Goal: Task Accomplishment & Management: Complete application form

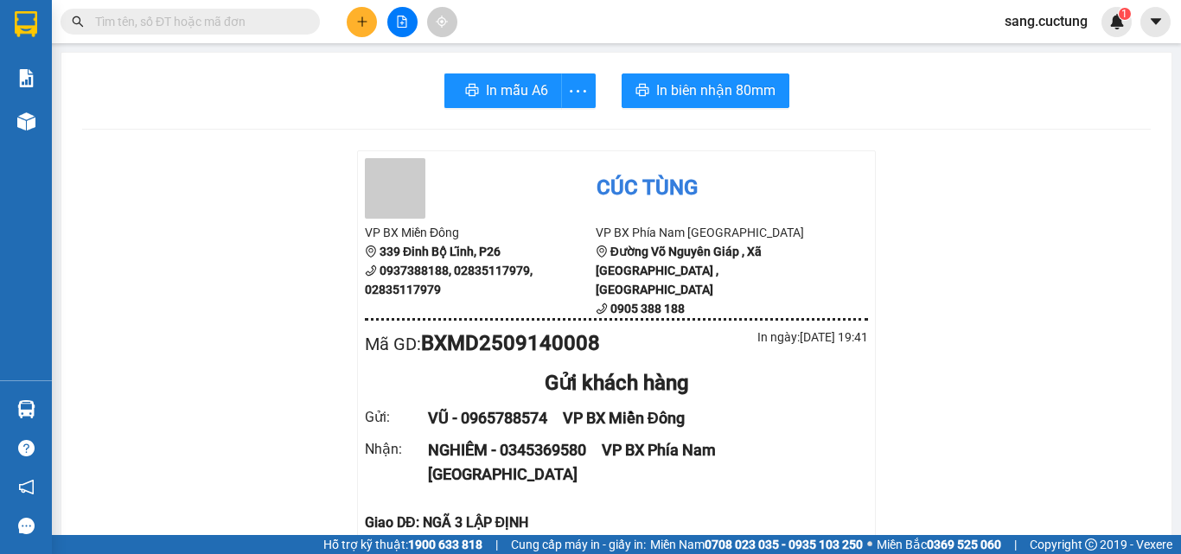
click at [357, 27] on button at bounding box center [362, 22] width 30 height 30
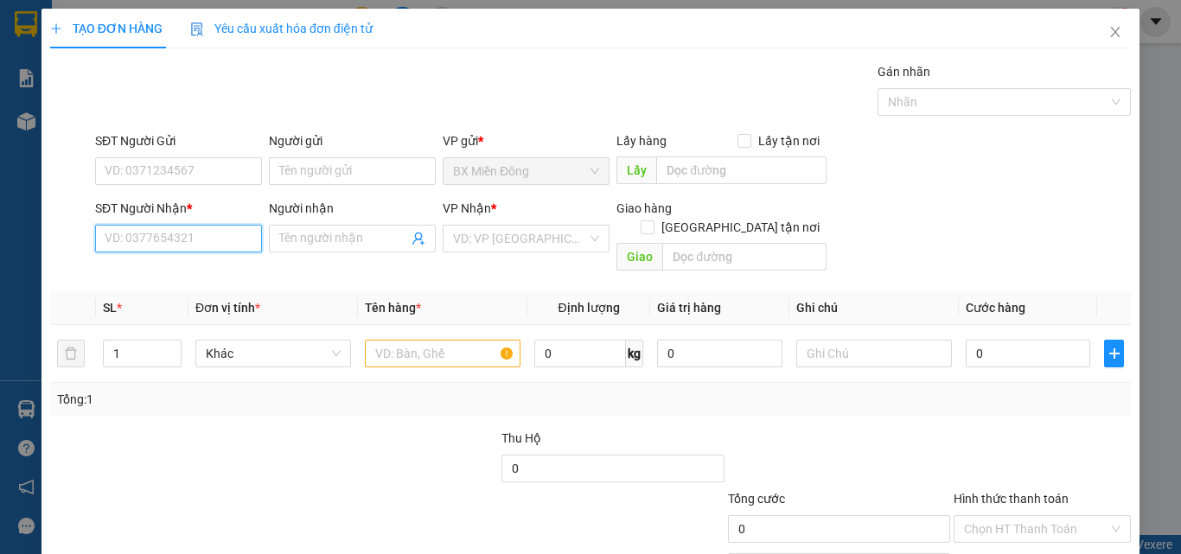
click at [161, 238] on input "SĐT Người Nhận *" at bounding box center [178, 239] width 167 height 28
click at [161, 278] on div "0937344699 - HÙNG" at bounding box center [177, 273] width 144 height 19
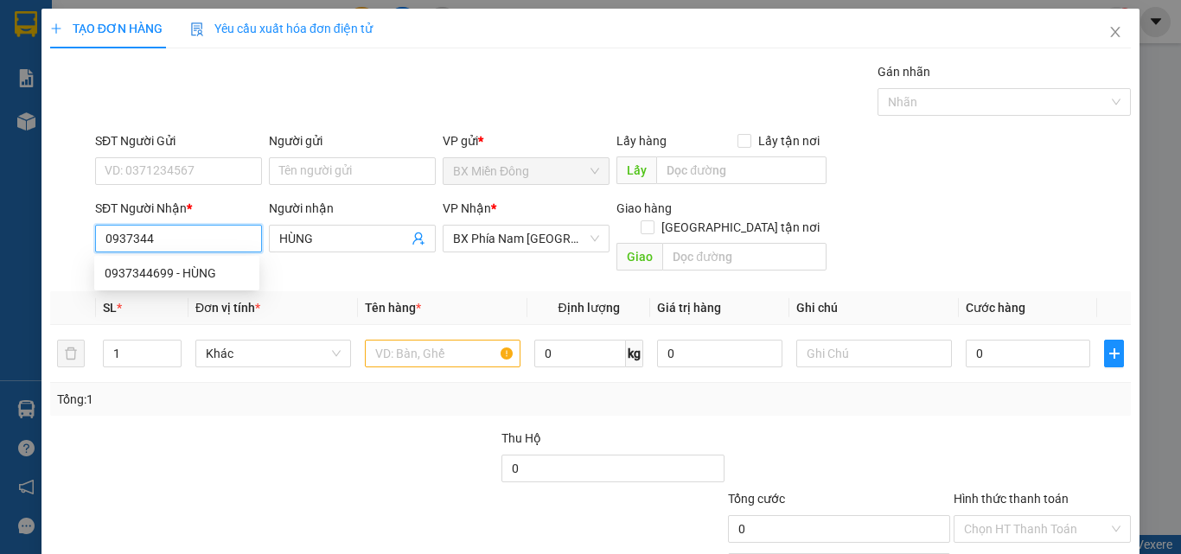
type input "0937344699"
type input "HÙNG"
type input "100.000"
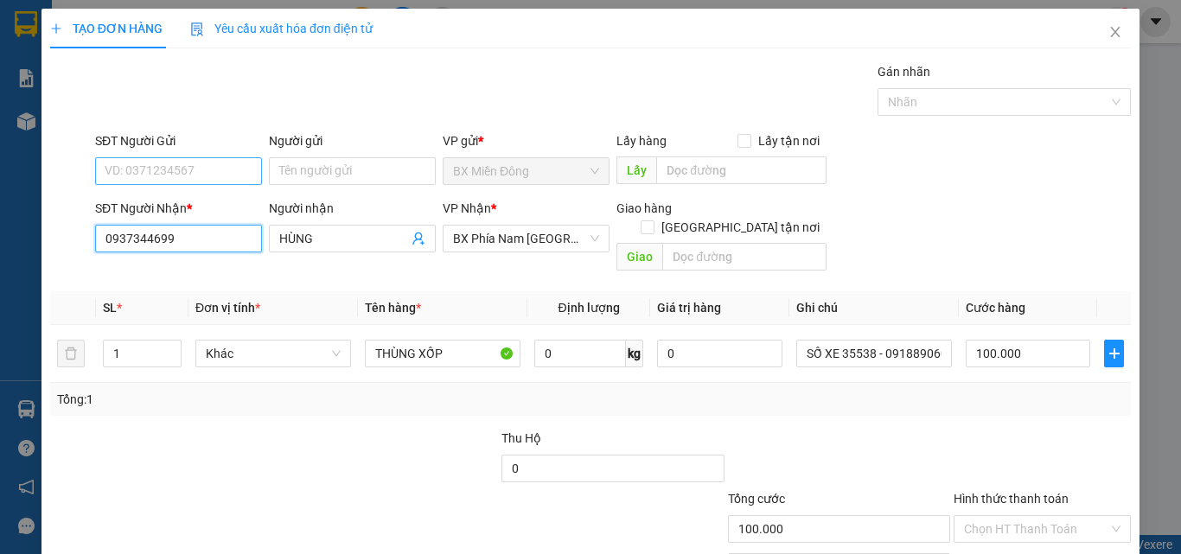
type input "0937344699"
click at [169, 184] on input "SĐT Người Gửi" at bounding box center [178, 171] width 167 height 28
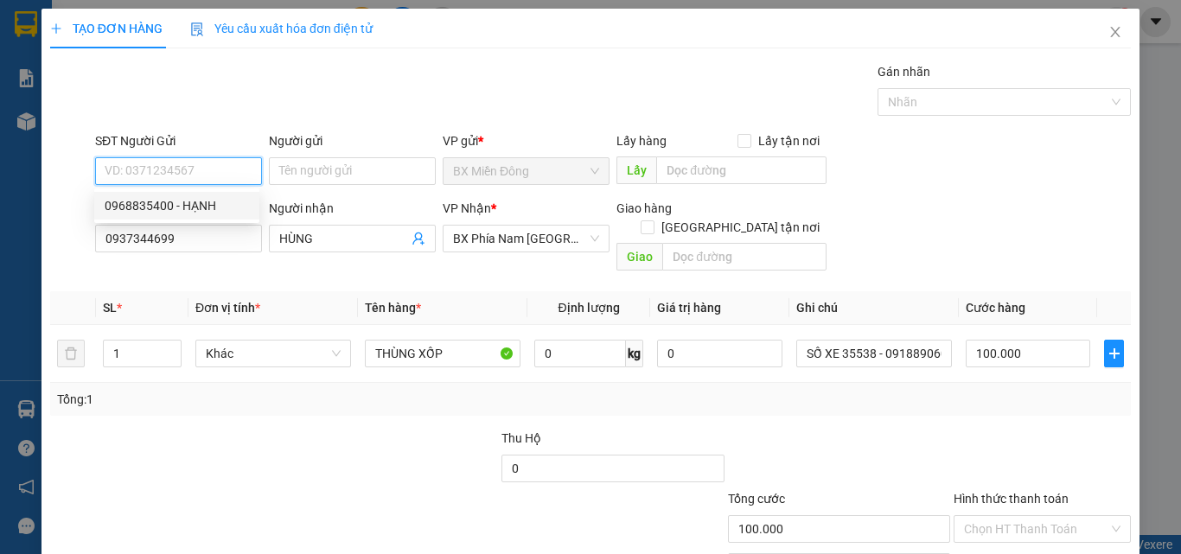
click at [171, 205] on div "0968835400 - HẠNH" at bounding box center [177, 205] width 144 height 19
type input "0968835400"
type input "HẠNH"
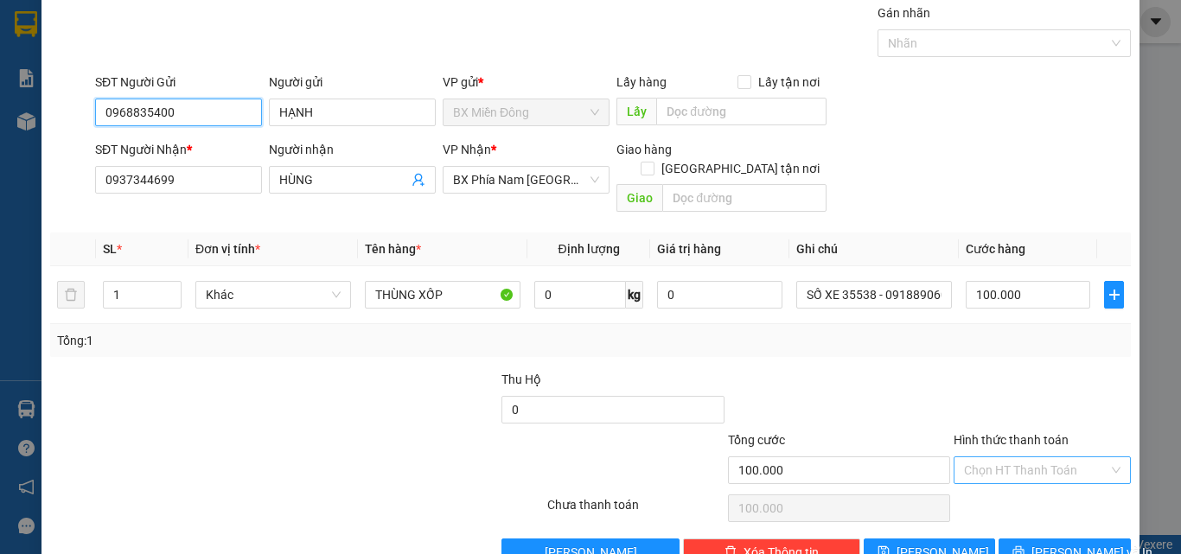
scroll to position [86, 0]
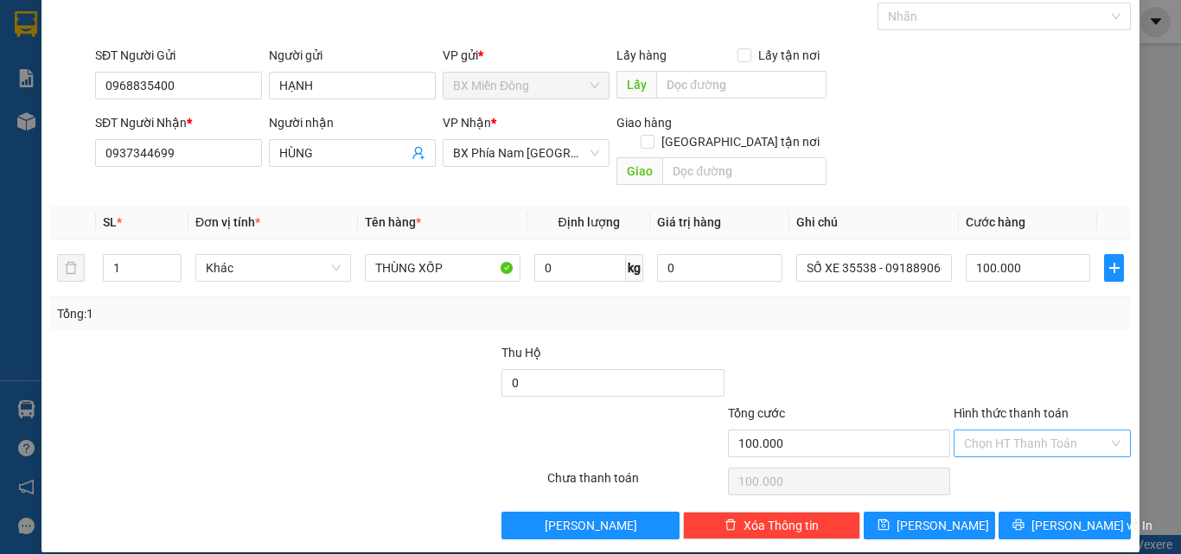
click at [1010, 431] on input "Hình thức thanh toán" at bounding box center [1036, 444] width 144 height 26
click at [886, 369] on div at bounding box center [839, 373] width 226 height 61
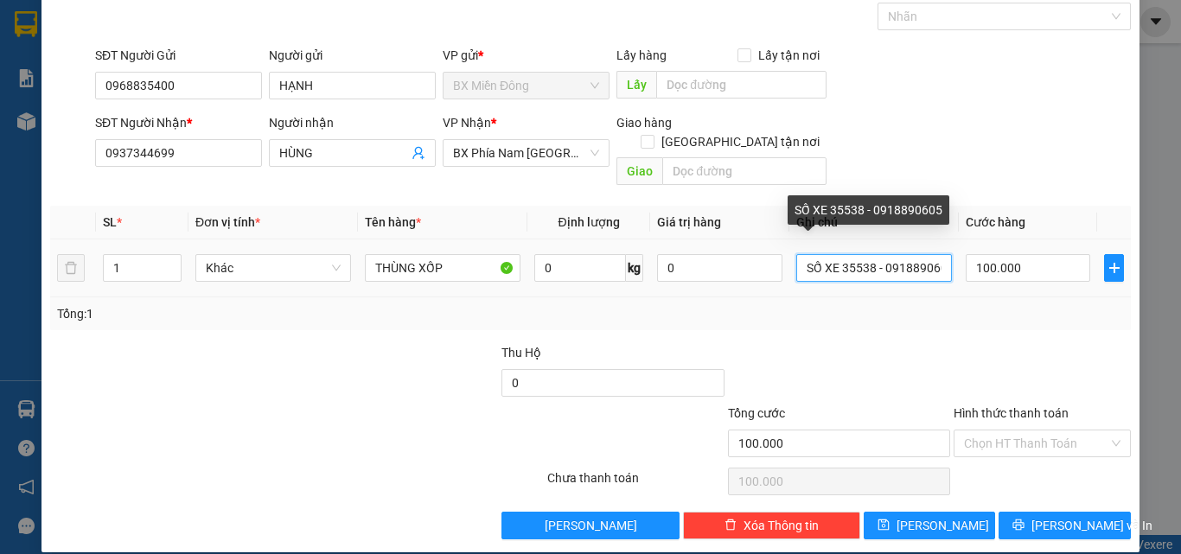
scroll to position [0, 11]
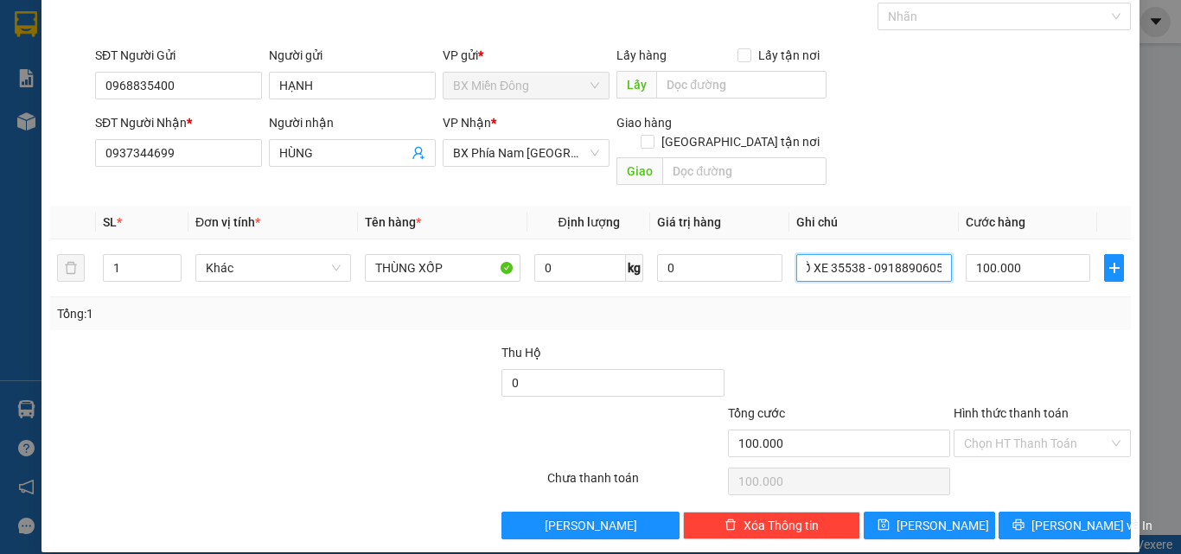
drag, startPoint x: 833, startPoint y: 254, endPoint x: 1007, endPoint y: 285, distance: 176.5
click at [1007, 285] on div "SL * Đơn vị tính * Tên hàng * Định lượng Giá trị hàng Ghi chú Cước hàng 1 Khác …" at bounding box center [590, 268] width 1081 height 125
type input "SỐ XE 05960 - 0976300665"
click at [1037, 512] on button "[PERSON_NAME] và In" at bounding box center [1065, 526] width 132 height 28
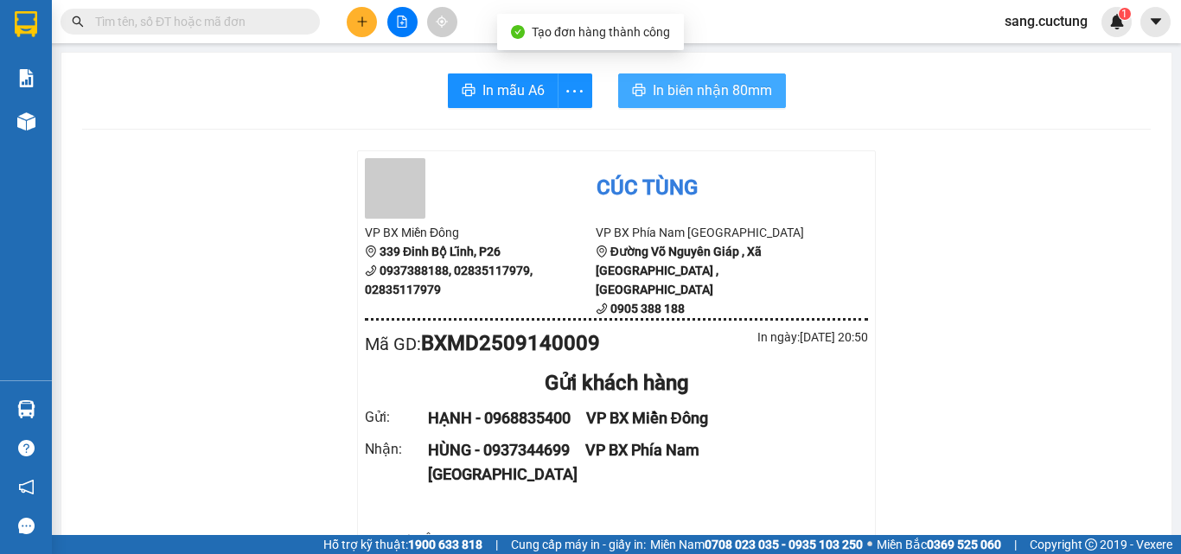
click at [632, 93] on icon "printer" at bounding box center [639, 90] width 14 height 14
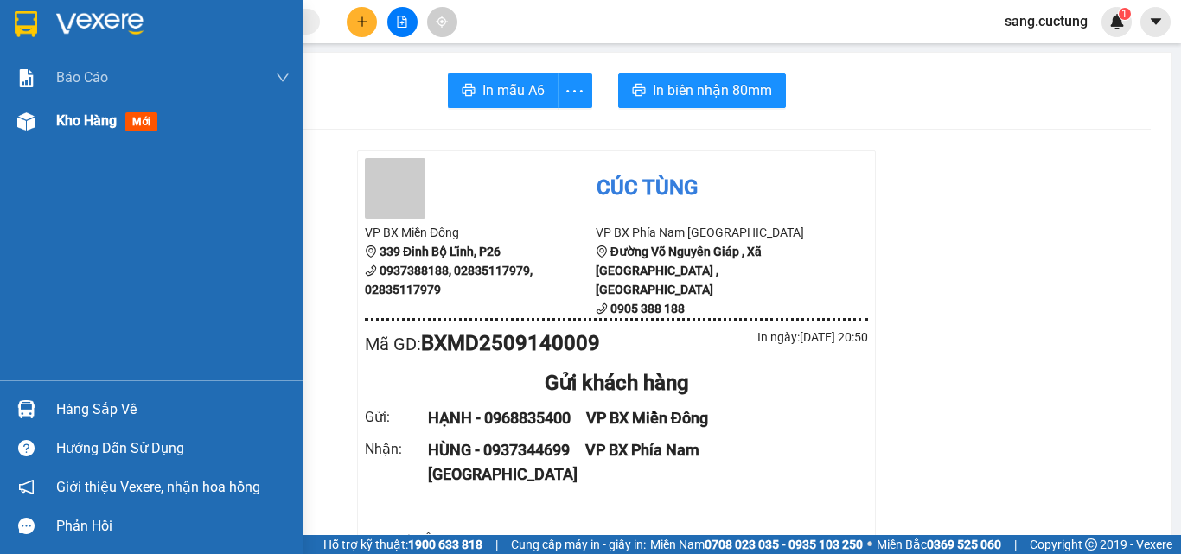
click at [42, 135] on div "Kho hàng mới" at bounding box center [151, 120] width 303 height 43
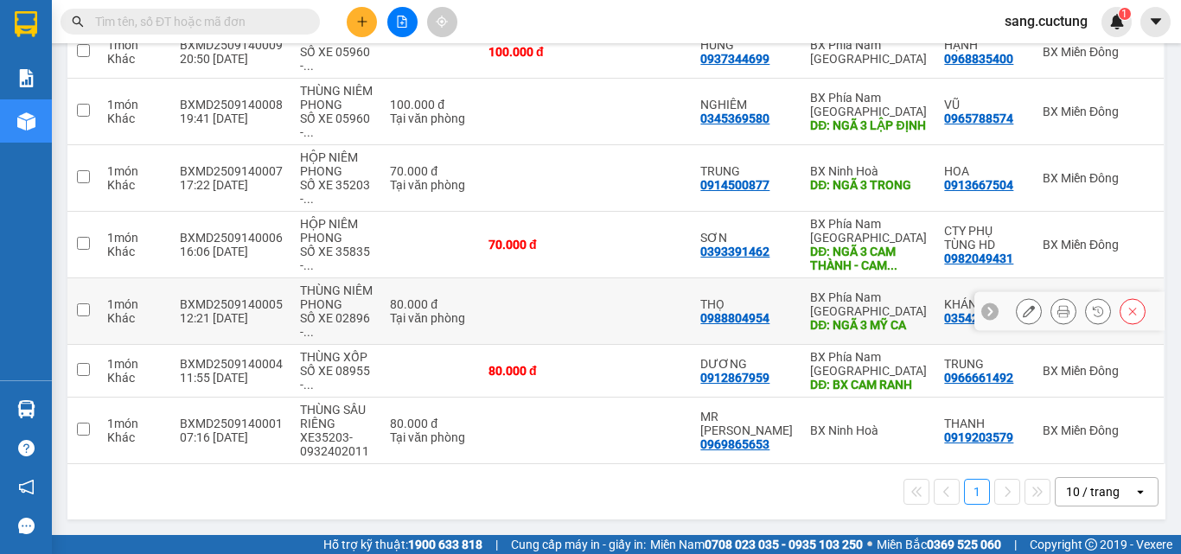
scroll to position [291, 0]
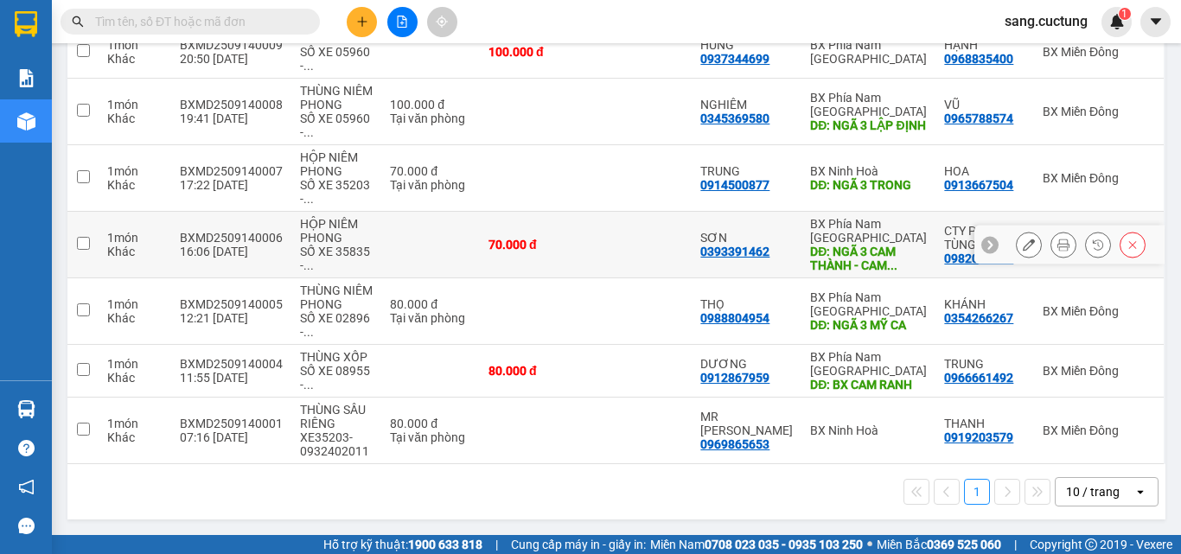
click at [1022, 230] on button at bounding box center [1029, 245] width 24 height 30
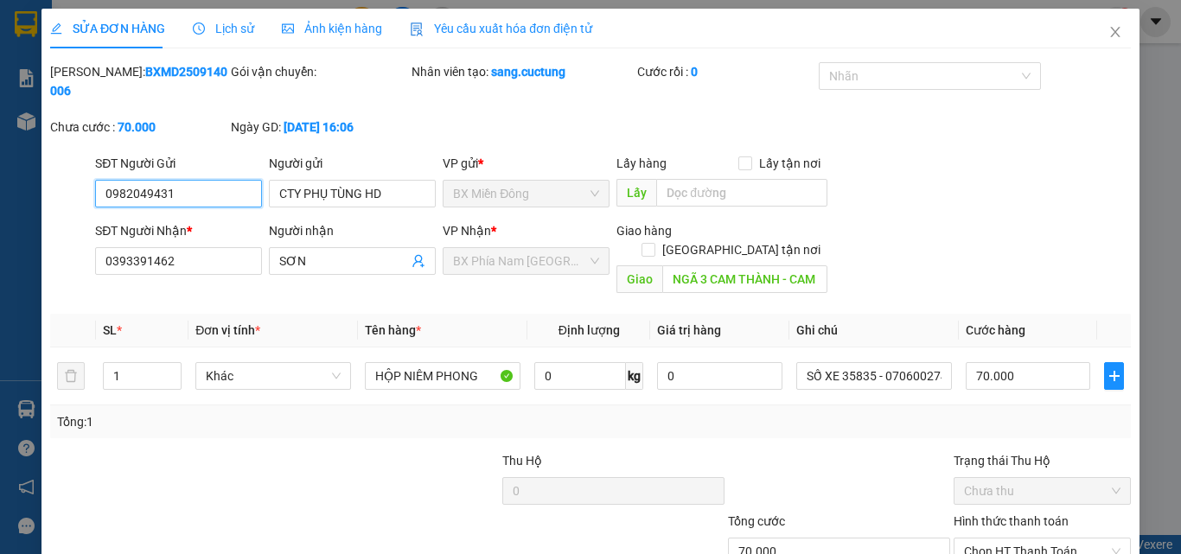
type input "0982049431"
type input "0393391462"
type input "NGÃ 3 CAM THÀNH - CAM LÂM"
type input "70.000"
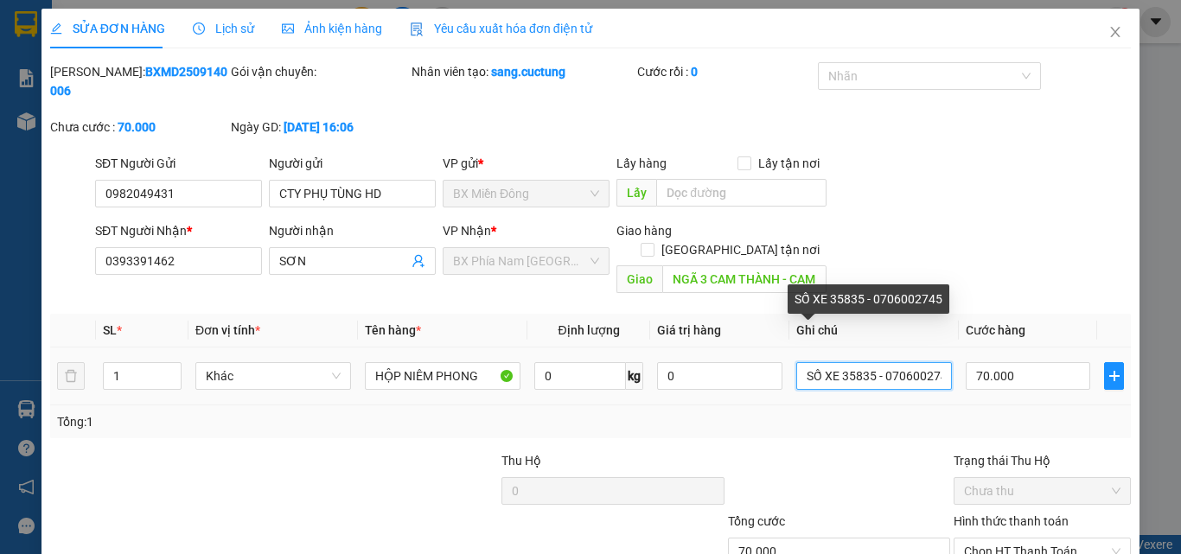
scroll to position [0, 11]
drag, startPoint x: 829, startPoint y: 346, endPoint x: 991, endPoint y: 365, distance: 163.7
click at [991, 365] on tr "1 Khác HỘP NIÊM PHONG 0 kg 0 SỐ XE 35835 - 0706002745 70.000" at bounding box center [590, 377] width 1081 height 58
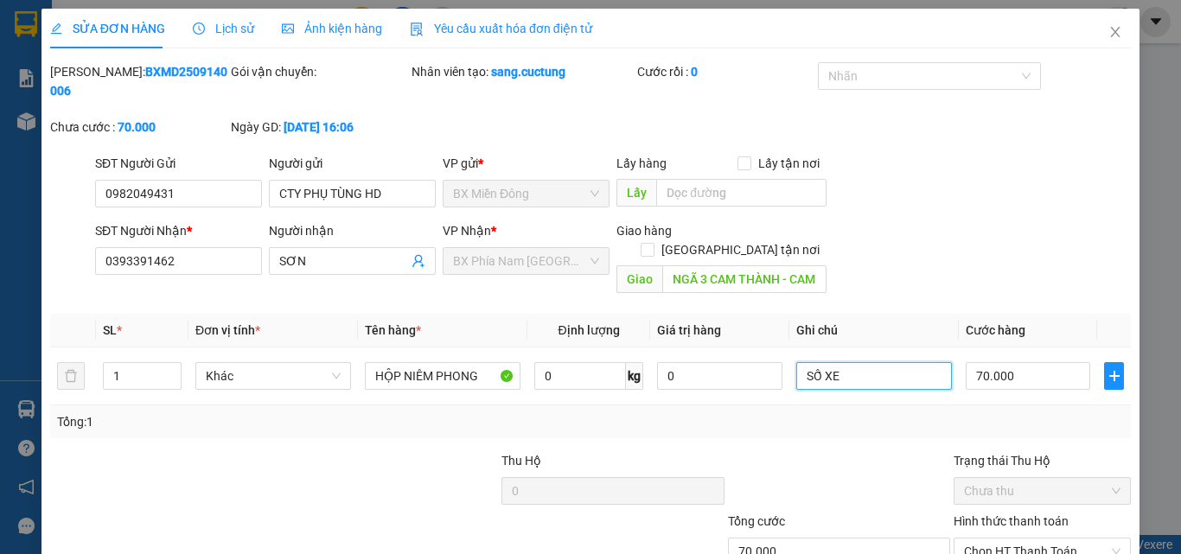
scroll to position [0, 0]
type input "SỐ XE 05960"
type input "5"
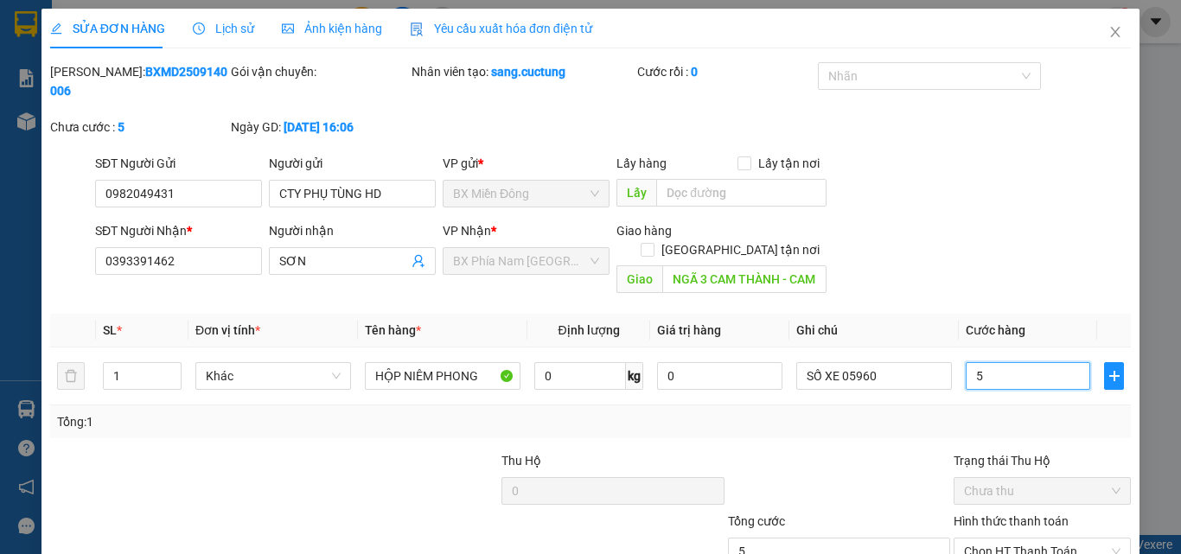
type input "50"
click at [938, 154] on div "SĐT Người Gửi 0982049431 Người gửi CTY PHỤ TÙNG HD VP gửi * BX Miền Đông Lấy hà…" at bounding box center [613, 184] width 1043 height 61
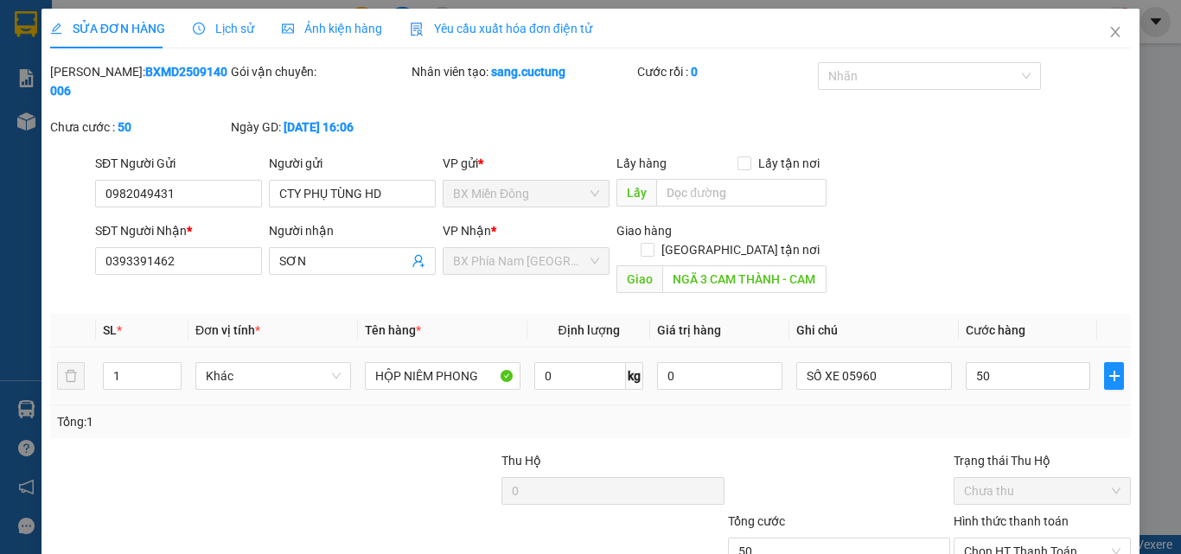
type input "50.000"
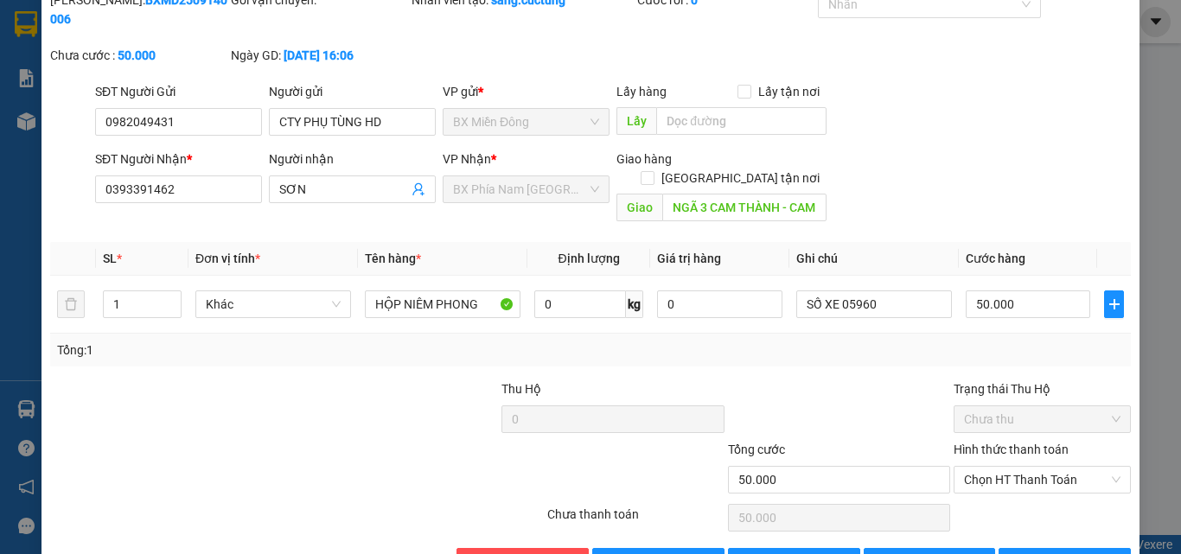
scroll to position [89, 0]
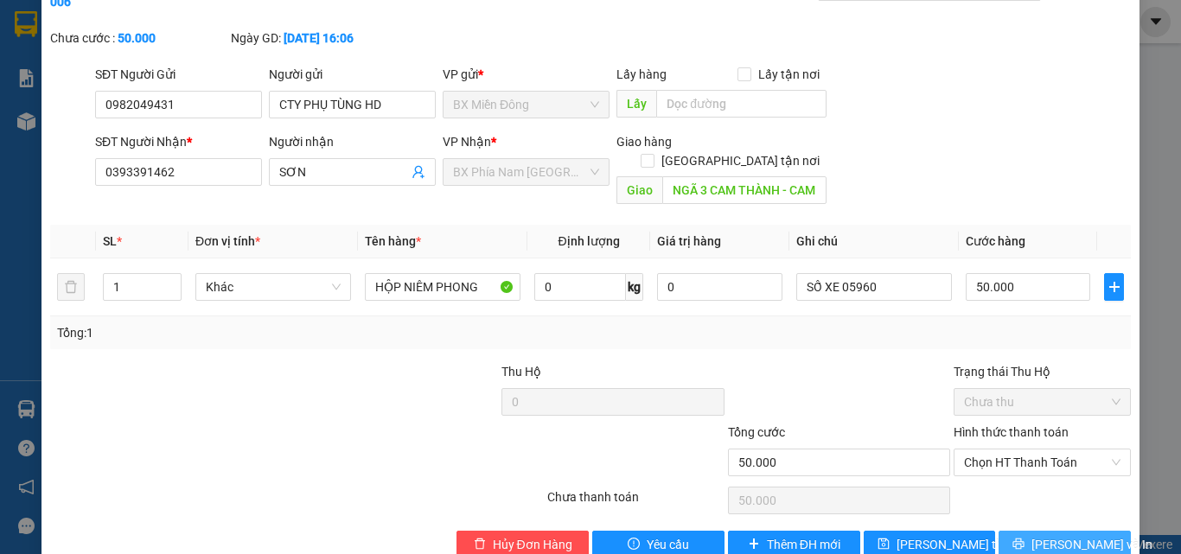
click at [1025, 539] on icon "printer" at bounding box center [1019, 544] width 11 height 11
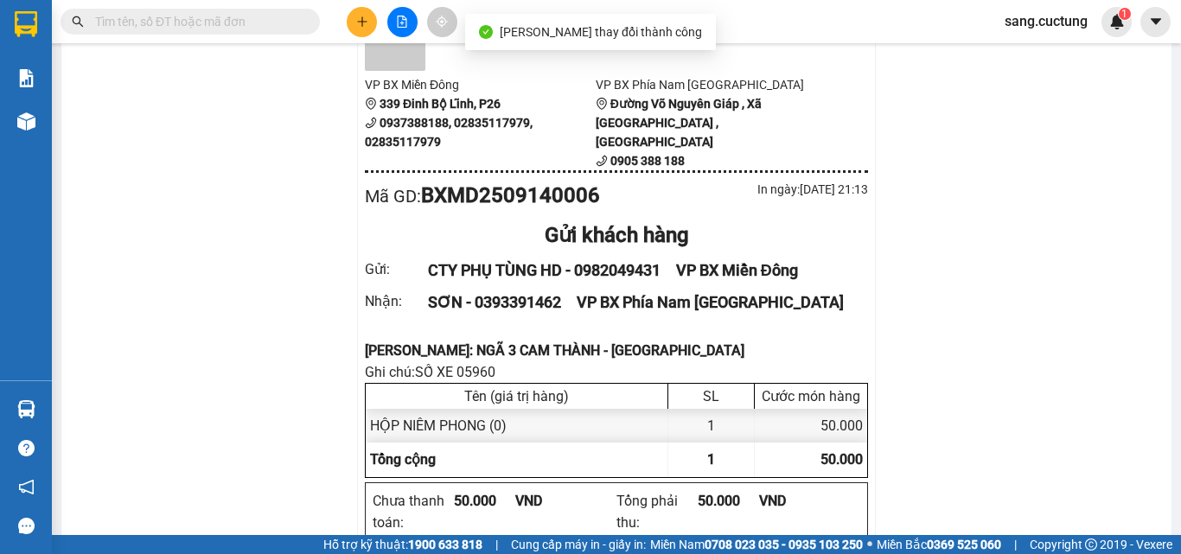
scroll to position [173, 0]
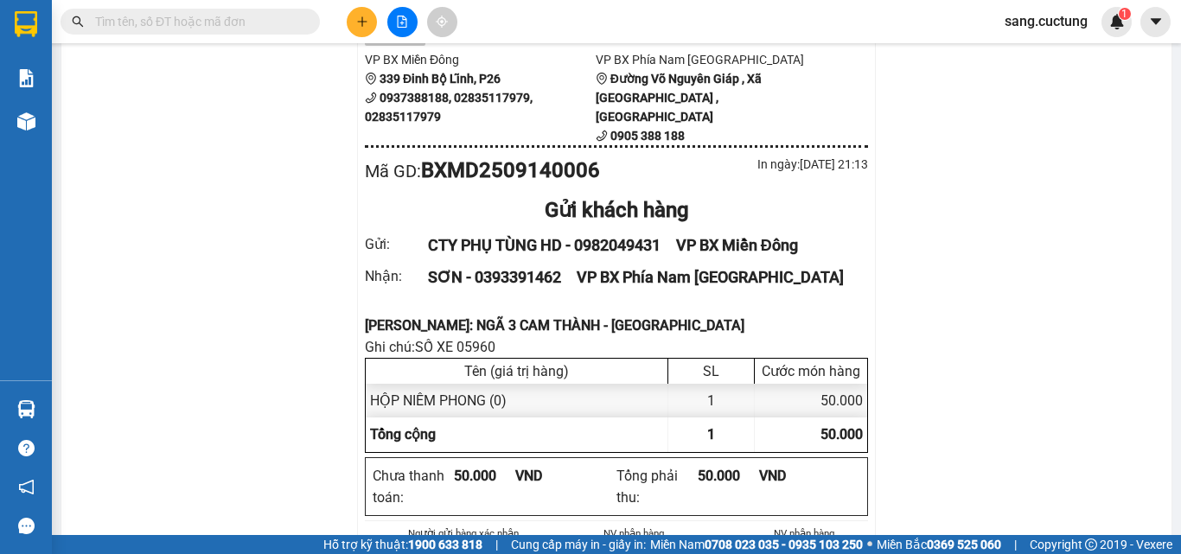
click at [399, 315] on div "[PERSON_NAME]: NGÃ 3 CAM THÀNH - [GEOGRAPHIC_DATA]" at bounding box center [616, 326] width 503 height 22
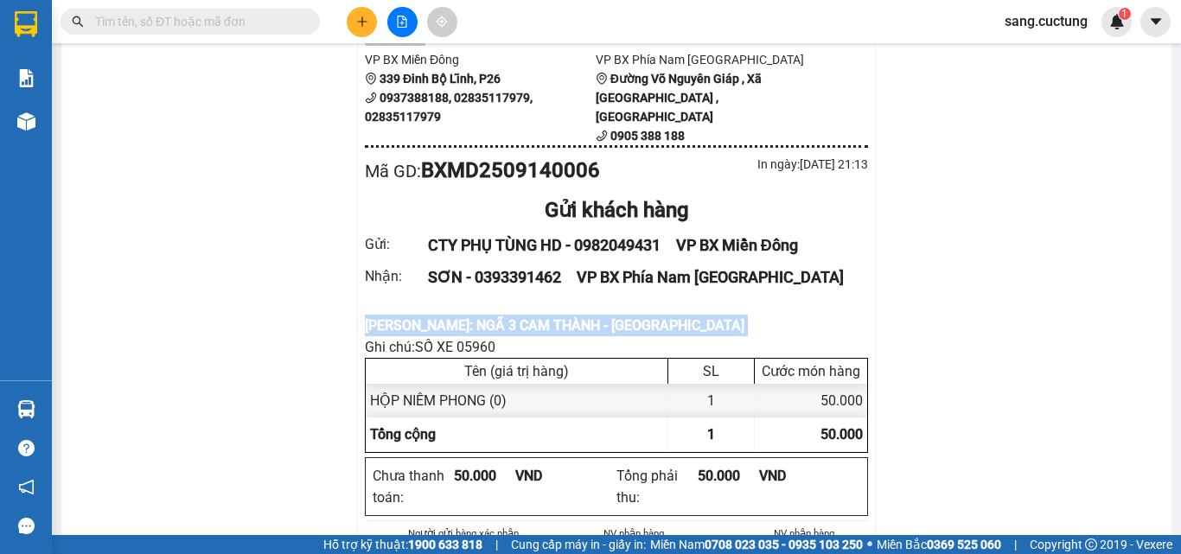
click at [399, 315] on div "[PERSON_NAME]: NGÃ 3 CAM THÀNH - [GEOGRAPHIC_DATA]" at bounding box center [616, 326] width 503 height 22
copy div "[PERSON_NAME]: NGÃ 3 CAM THÀNH - [GEOGRAPHIC_DATA]"
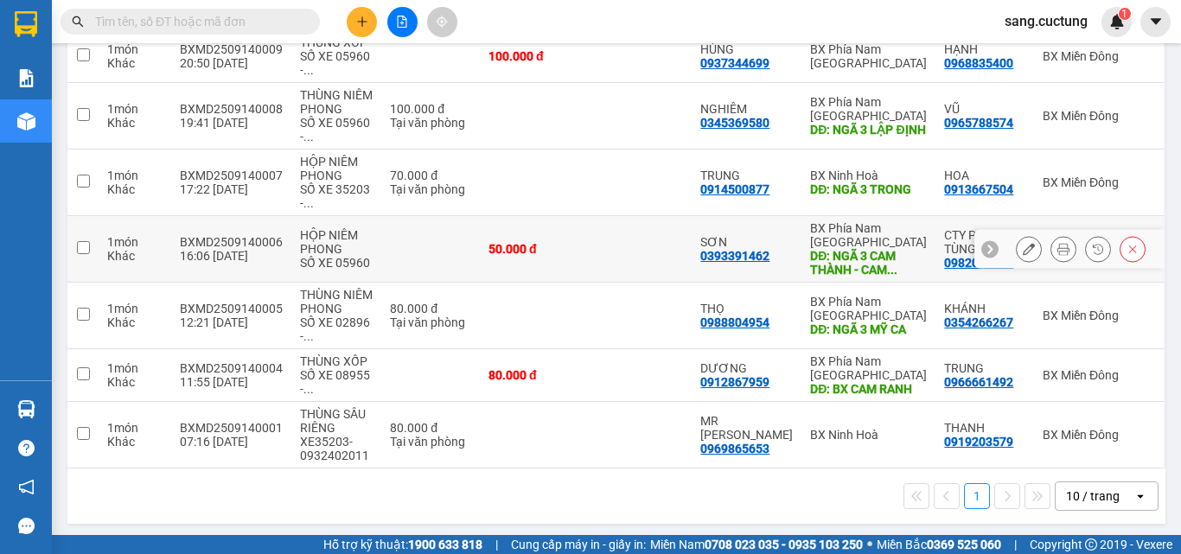
scroll to position [173, 0]
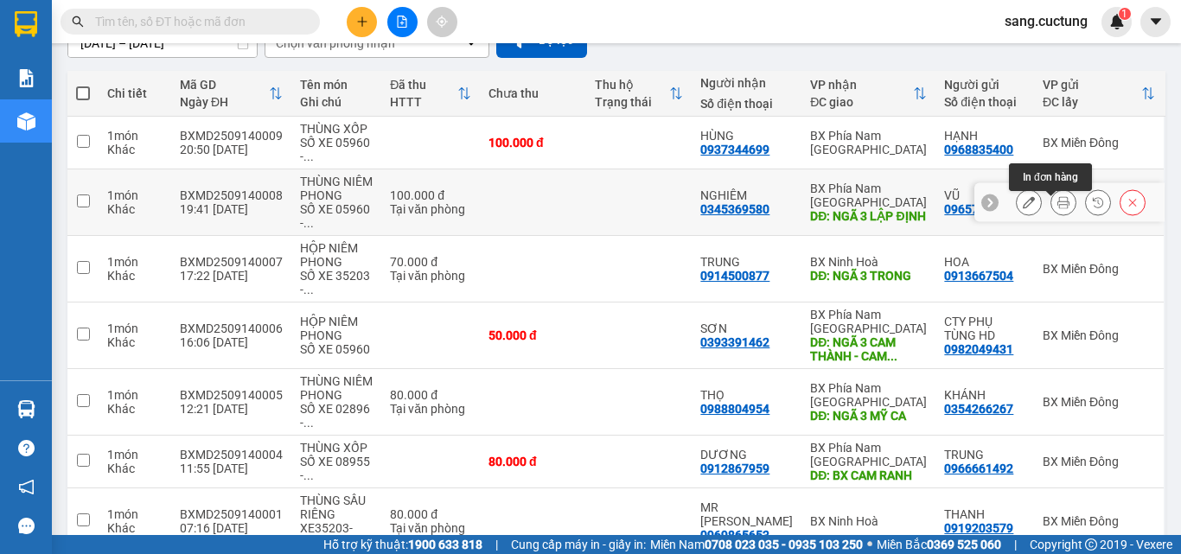
click at [1058, 208] on icon at bounding box center [1064, 202] width 12 height 12
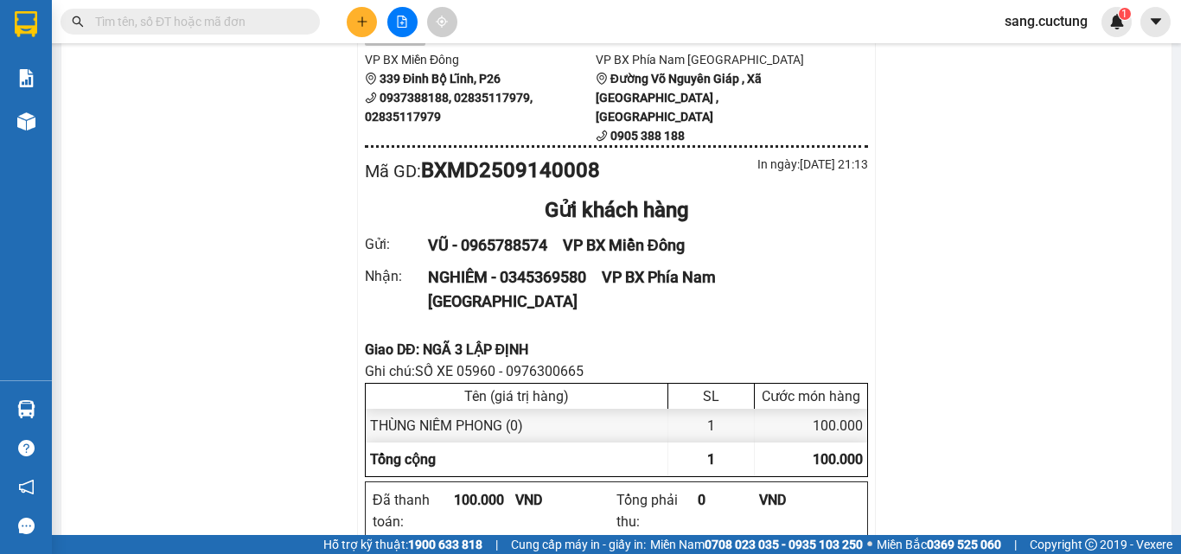
click at [390, 339] on div "Giao DĐ: NGÃ 3 LẬP ĐỊNH" at bounding box center [616, 350] width 503 height 22
copy div "Giao DĐ: NGÃ 3 LẬP ĐỊNH"
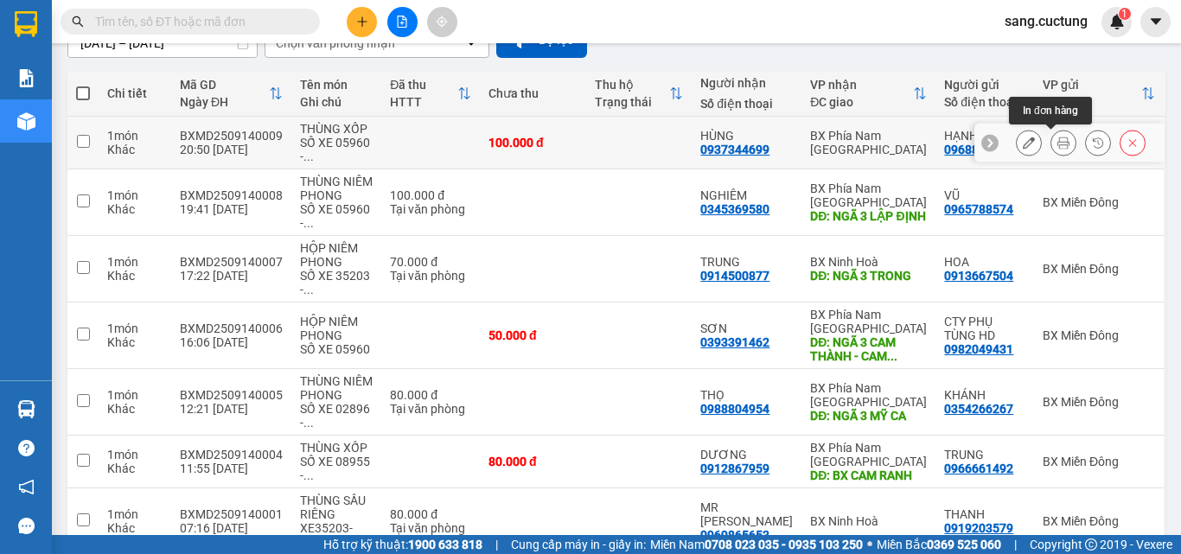
click at [1058, 148] on icon at bounding box center [1064, 143] width 12 height 12
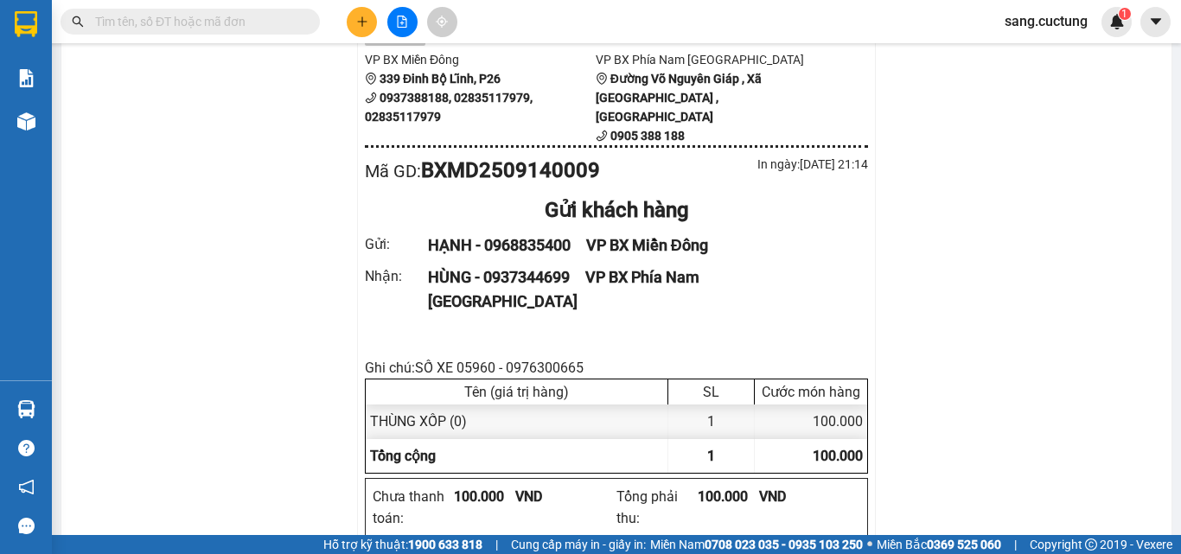
drag, startPoint x: 142, startPoint y: 337, endPoint x: 272, endPoint y: 319, distance: 131.0
drag, startPoint x: 245, startPoint y: 376, endPoint x: 436, endPoint y: 408, distance: 193.8
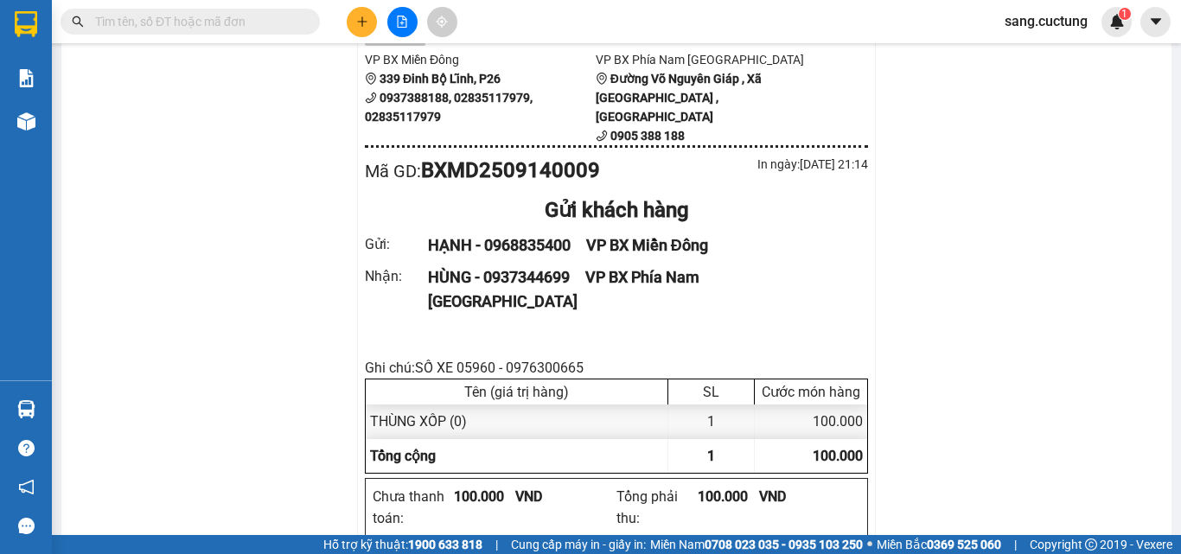
drag, startPoint x: 350, startPoint y: 7, endPoint x: 364, endPoint y: 15, distance: 15.9
click at [354, 7] on div at bounding box center [402, 22] width 130 height 30
click at [364, 16] on icon "plus" at bounding box center [362, 22] width 12 height 12
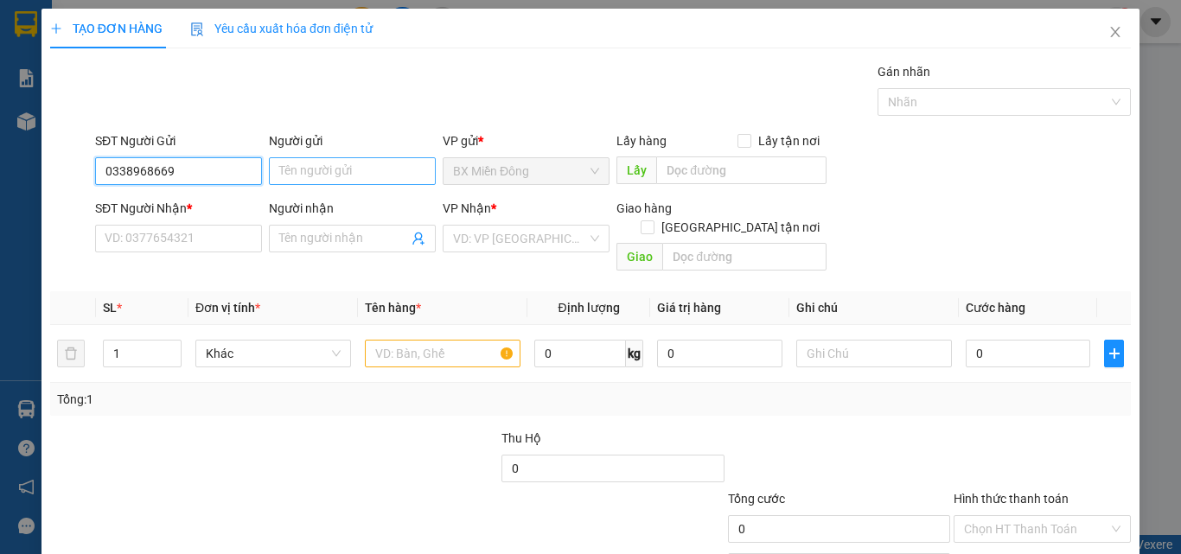
type input "0338968669"
click at [335, 182] on input "Người gửi" at bounding box center [352, 171] width 167 height 28
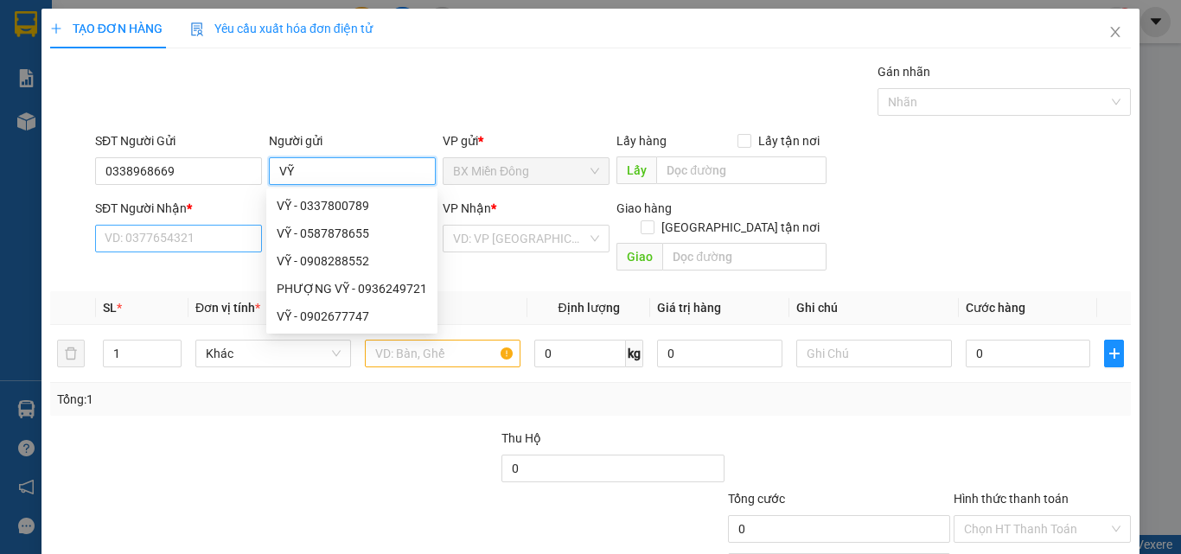
type input "VỸ"
click at [159, 239] on input "SĐT Người Nhận *" at bounding box center [178, 239] width 167 height 28
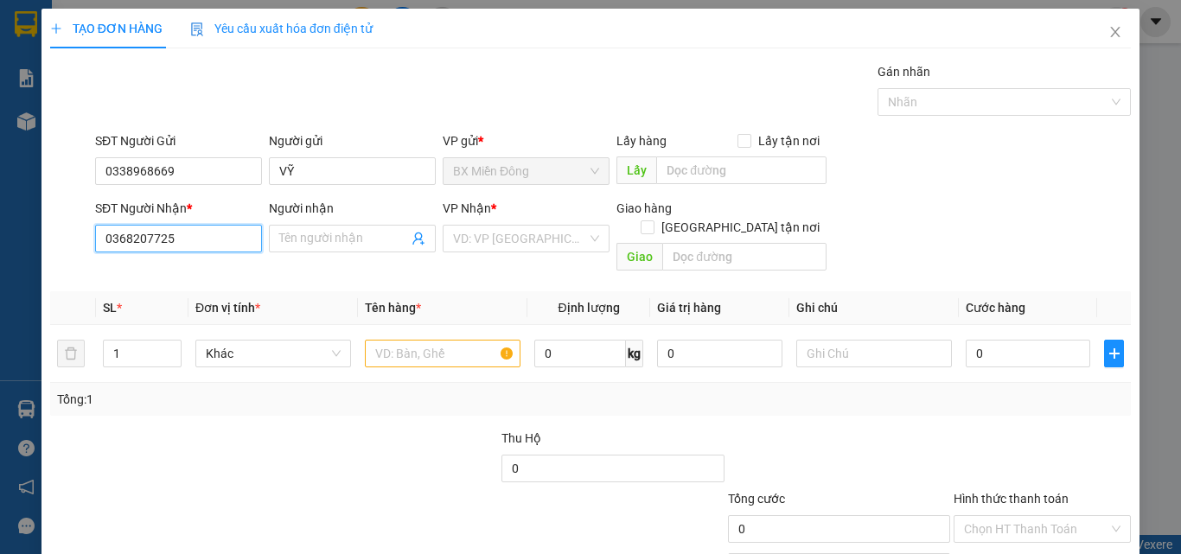
type input "0368207725"
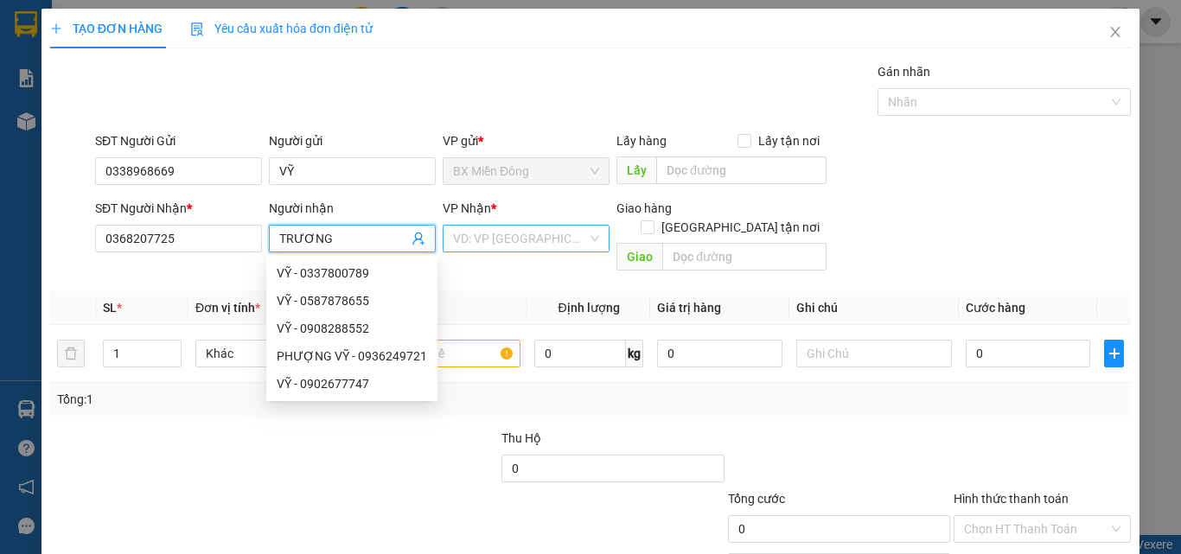
type input "TRƯƠNG"
click at [566, 241] on input "search" at bounding box center [520, 239] width 134 height 26
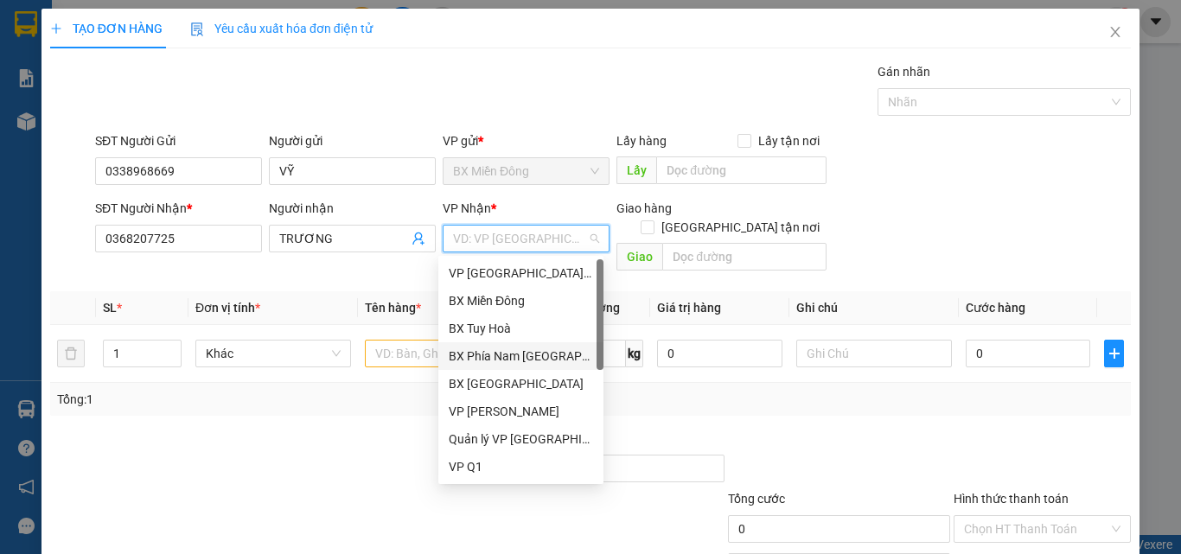
click at [512, 352] on div "BX Phía Nam [GEOGRAPHIC_DATA]" at bounding box center [521, 356] width 144 height 19
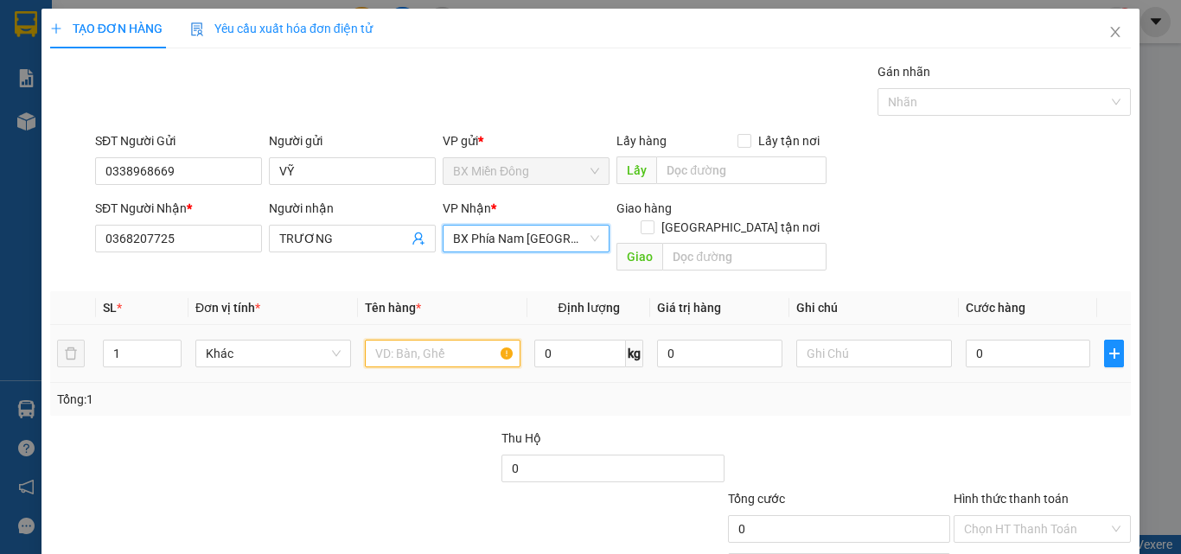
click at [420, 340] on input "text" at bounding box center [443, 354] width 156 height 28
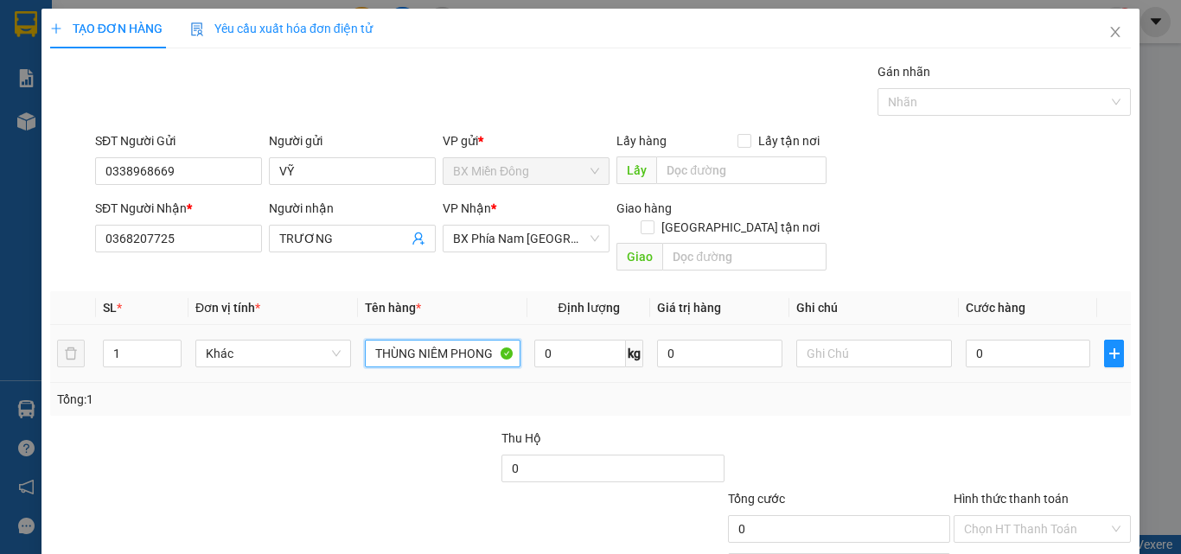
type input "THÙNG NIÊM PHONG"
type input "SỐ XE 05960 - 0976300665"
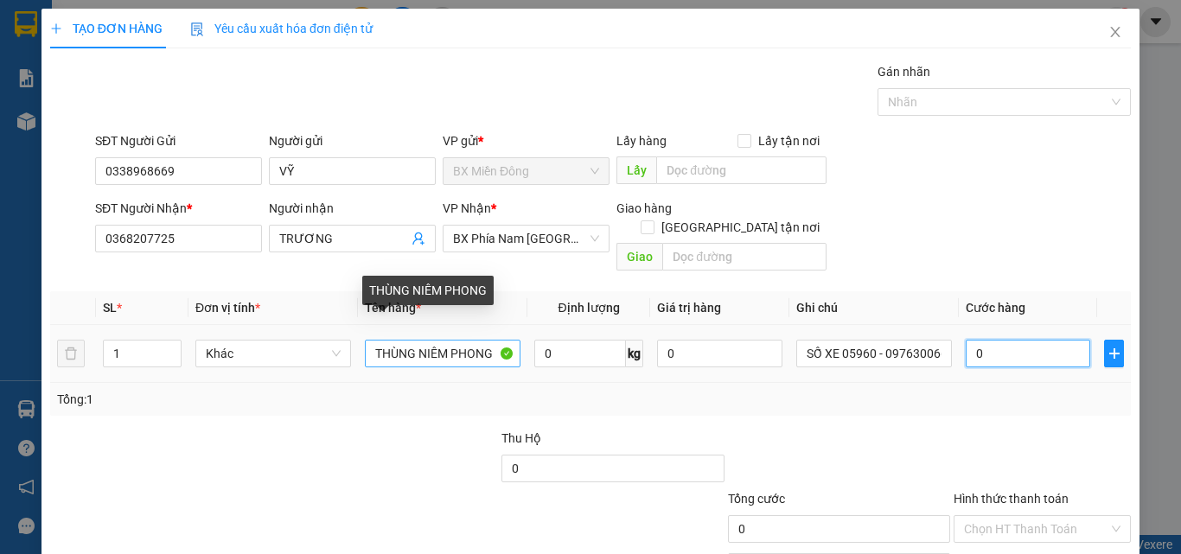
type input "1"
type input "12"
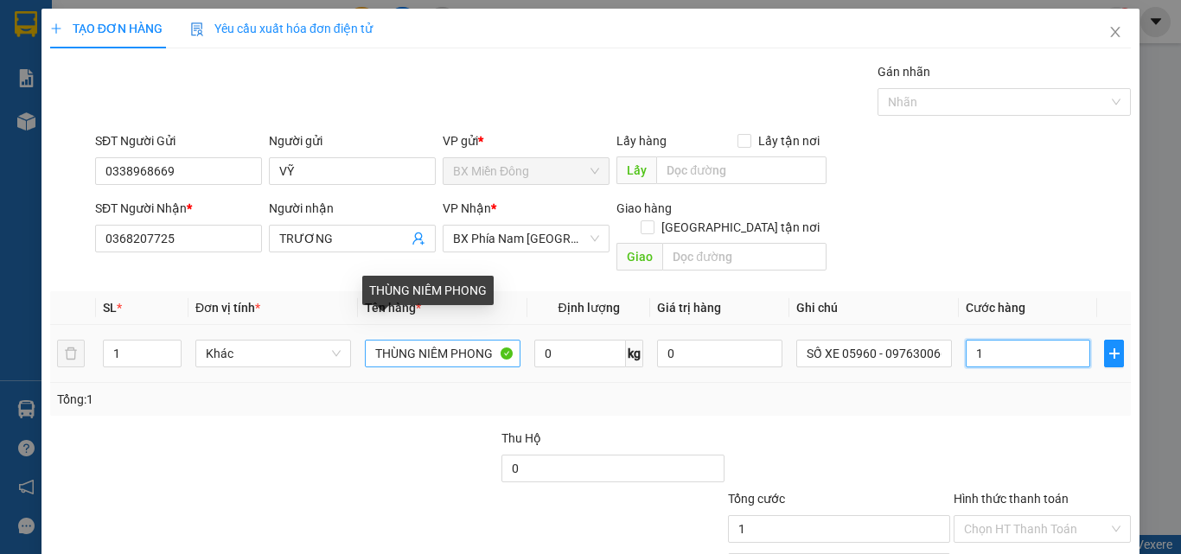
type input "12"
type input "120"
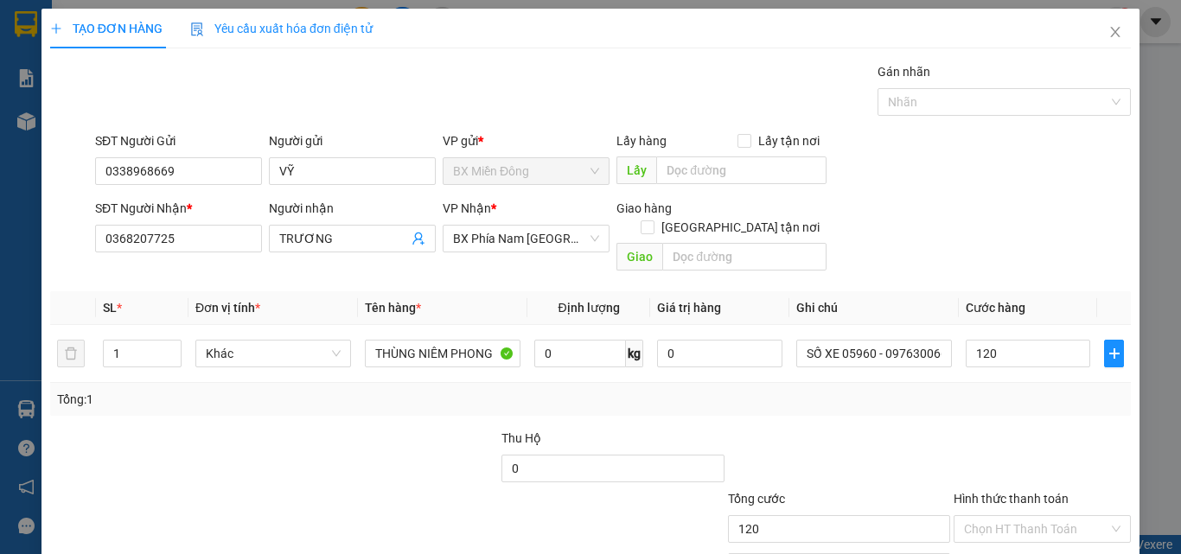
type input "120.000"
click at [904, 460] on div at bounding box center [839, 459] width 226 height 61
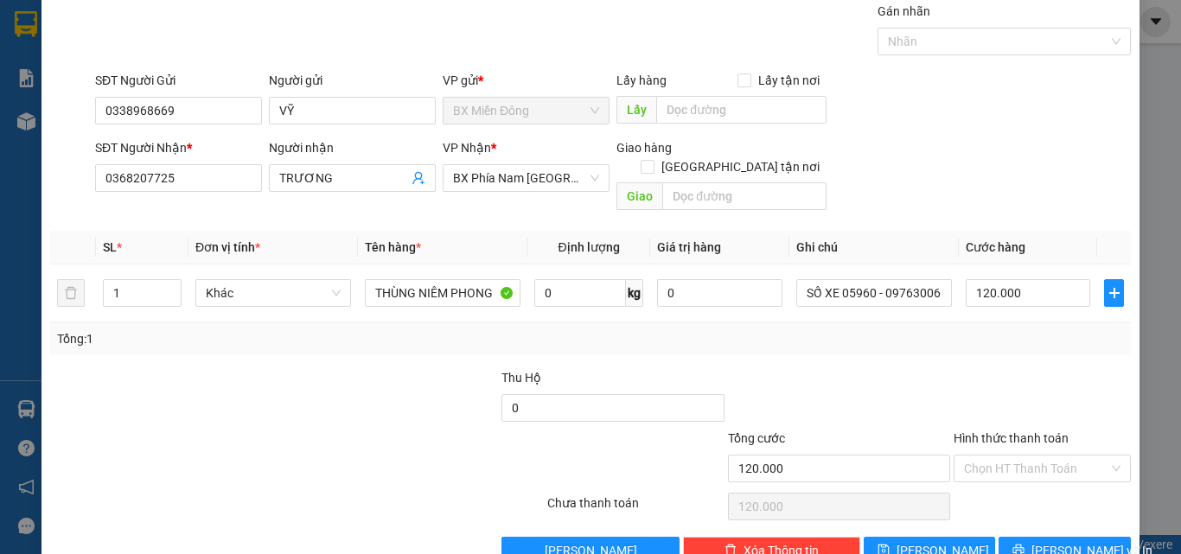
scroll to position [86, 0]
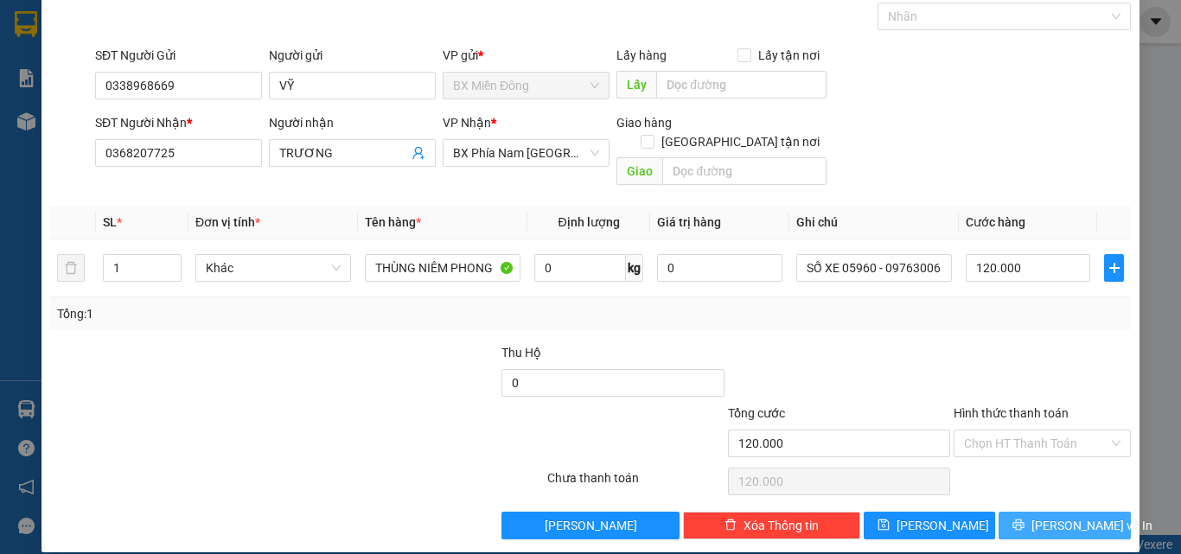
click at [1006, 512] on button "[PERSON_NAME] và In" at bounding box center [1065, 526] width 132 height 28
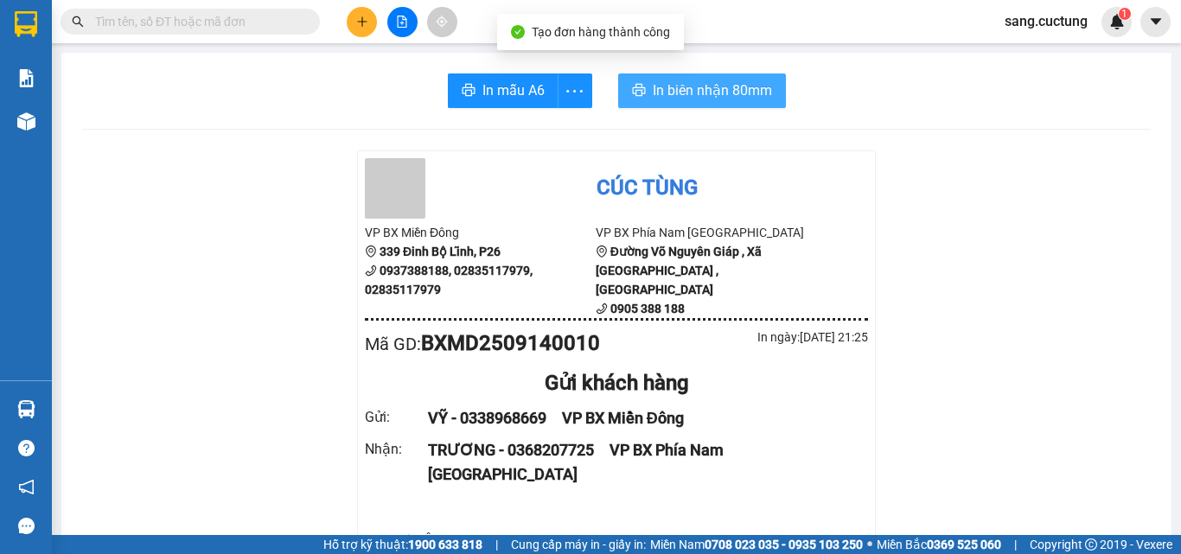
click at [748, 79] on button "In biên nhận 80mm" at bounding box center [702, 91] width 168 height 35
